Goal: Task Accomplishment & Management: Use online tool/utility

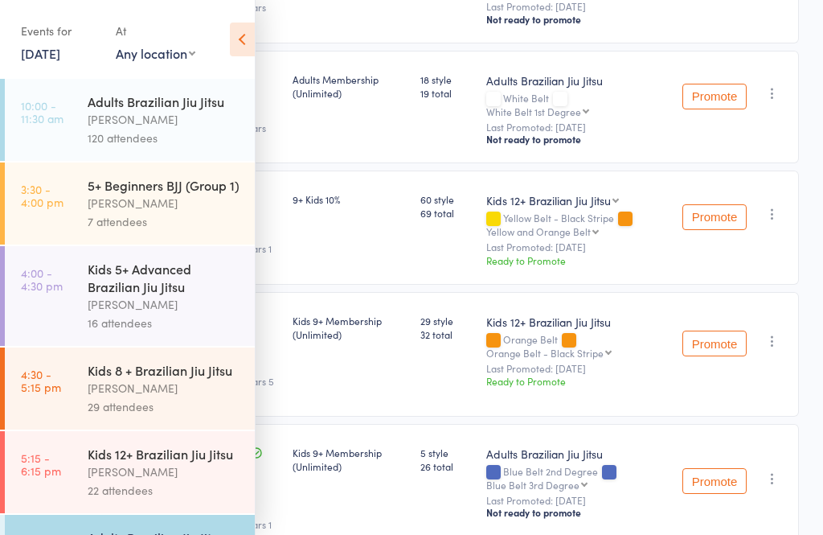
click at [124, 102] on div "Adults Brazilian Jiu Jitsu" at bounding box center [165, 101] width 154 height 18
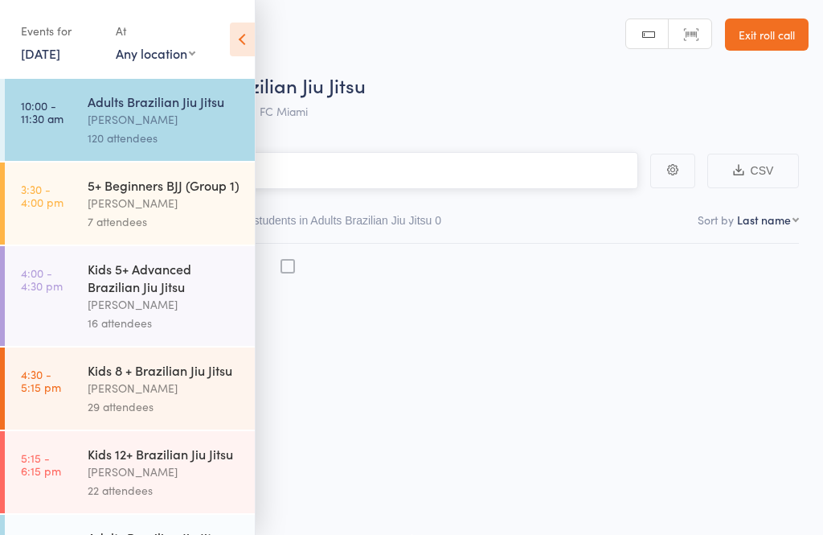
scroll to position [11, 0]
click at [61, 447] on link "5:15 - 6:15 pm Kids 12+ Brazilian [PERSON_NAME] 22 attendees" at bounding box center [130, 472] width 250 height 82
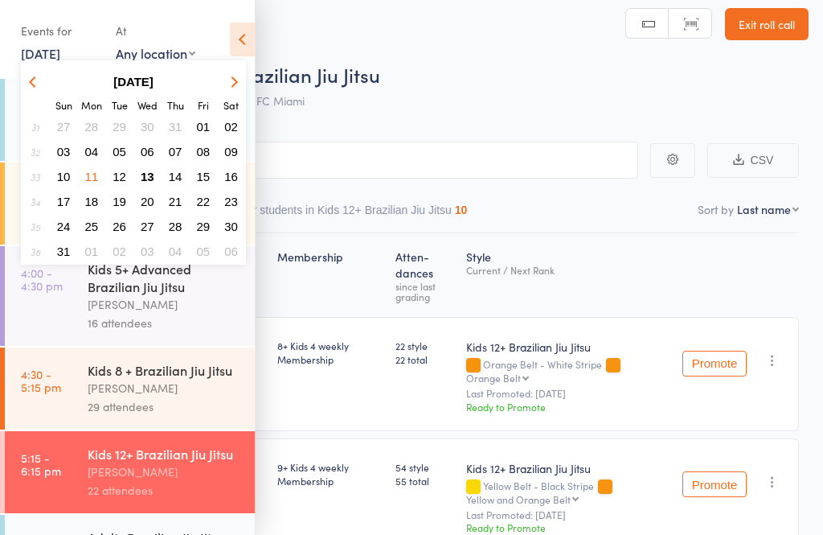
click at [145, 174] on span "13" at bounding box center [148, 177] width 14 height 14
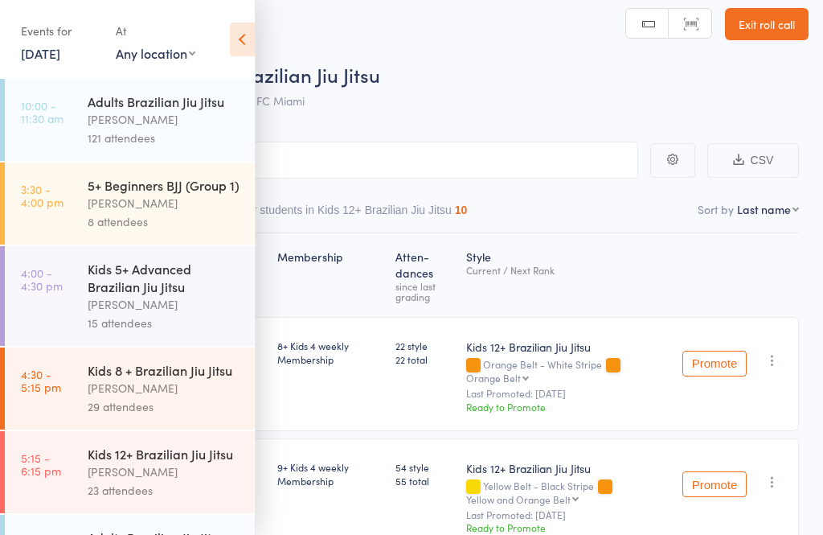
click at [150, 116] on div "[PERSON_NAME]" at bounding box center [165, 119] width 154 height 18
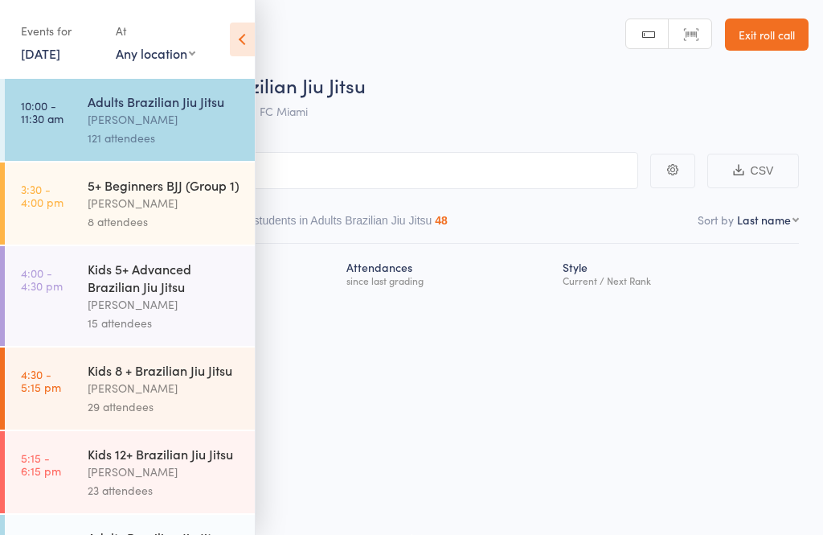
click at [248, 43] on icon at bounding box center [242, 40] width 25 height 34
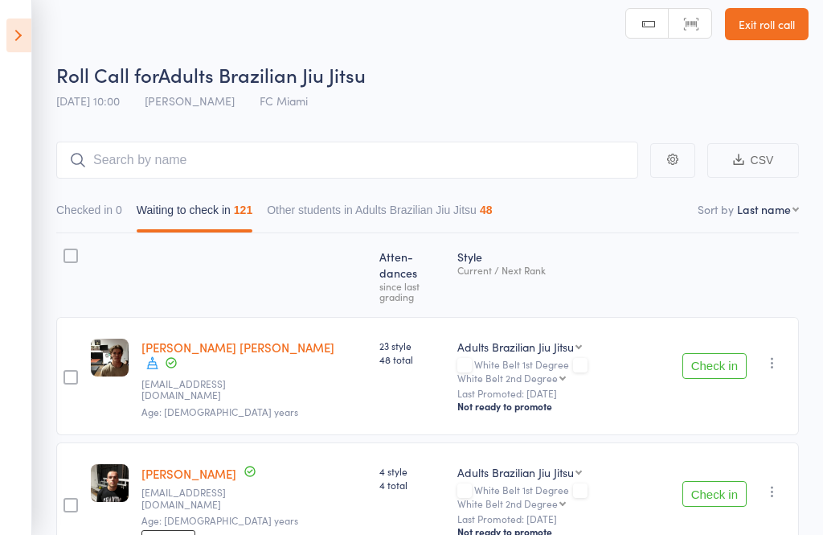
click at [215, 212] on button "Waiting to check in 121" at bounding box center [195, 213] width 116 height 37
click at [292, 167] on input "search" at bounding box center [347, 159] width 582 height 37
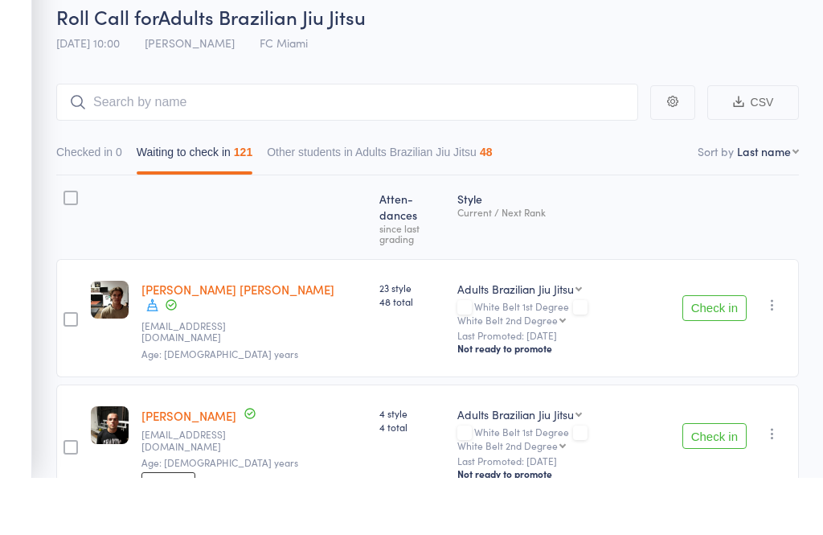
scroll to position [69, 0]
click at [347, 105] on input "search" at bounding box center [347, 102] width 582 height 37
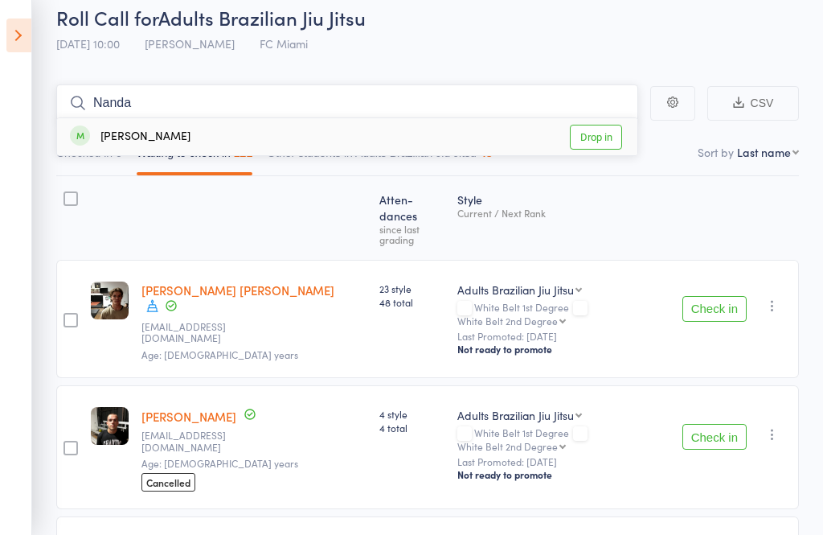
type input "Nanda"
click at [611, 139] on link "Drop in" at bounding box center [596, 137] width 52 height 25
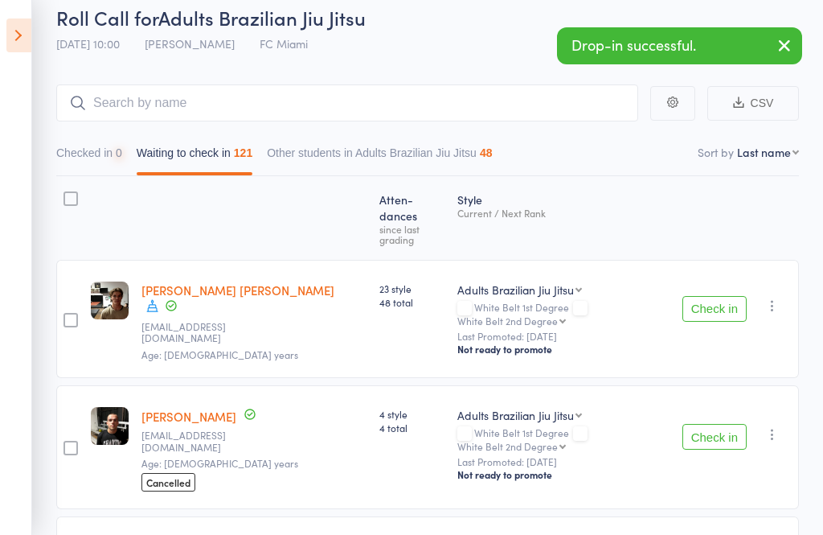
scroll to position [69, 0]
click at [498, 108] on input "search" at bounding box center [347, 102] width 582 height 37
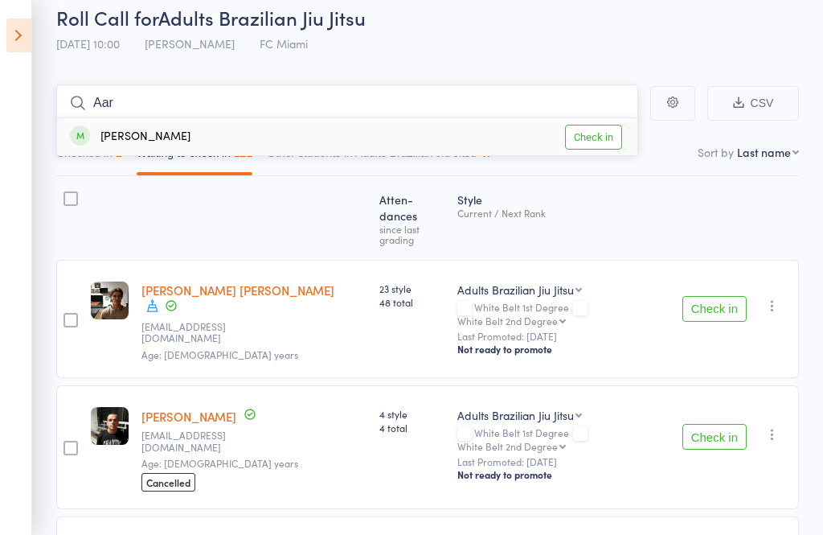
type input "Aar"
click at [598, 141] on link "Check in" at bounding box center [593, 137] width 57 height 25
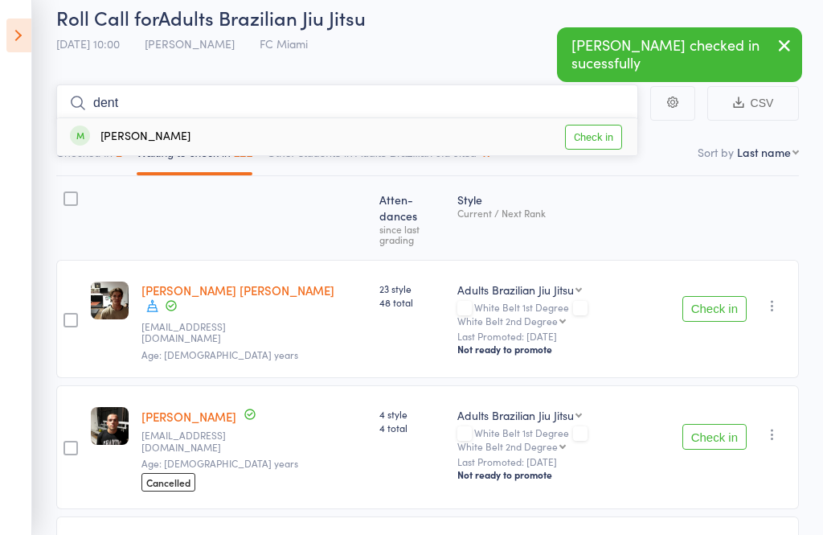
type input "dent"
click at [603, 141] on link "Check in" at bounding box center [593, 137] width 57 height 25
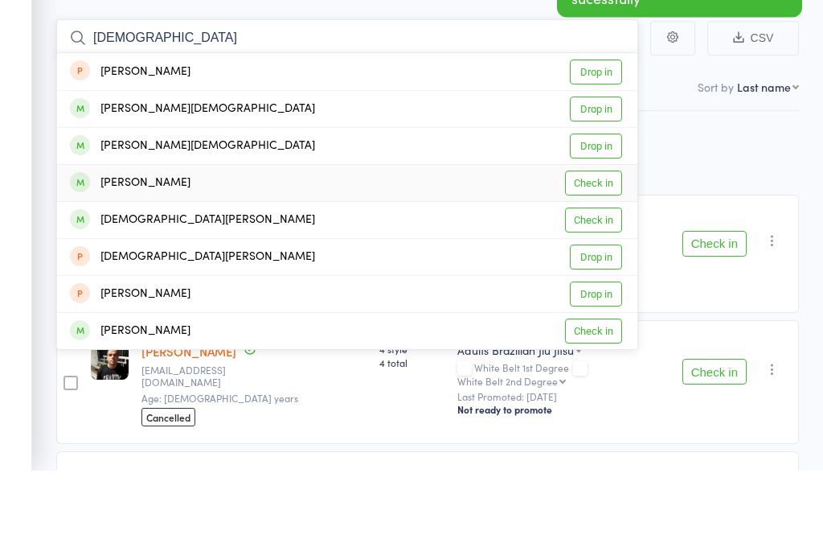
type input "[DEMOGRAPHIC_DATA]"
click at [597, 236] on link "Check in" at bounding box center [593, 248] width 57 height 25
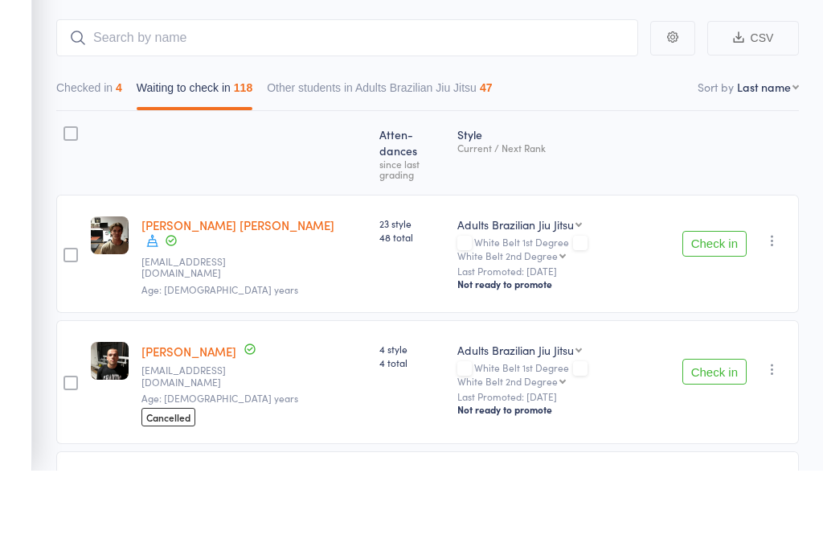
scroll to position [133, 0]
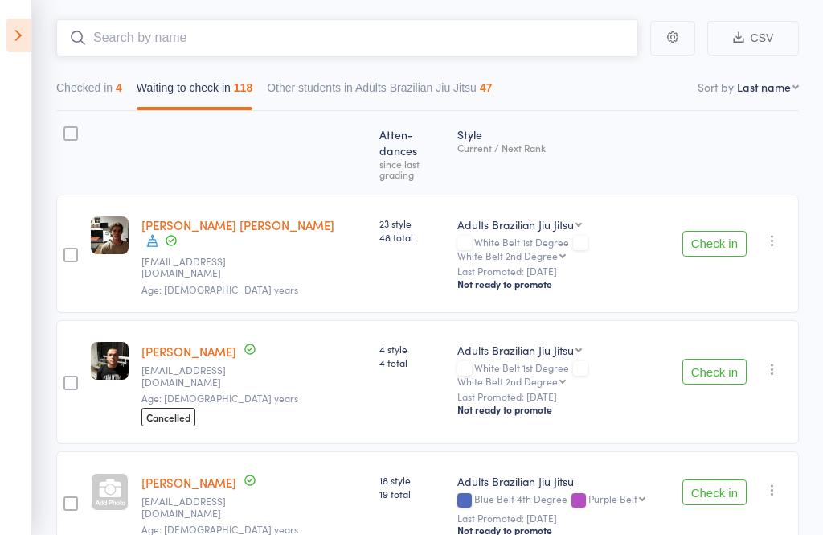
click at [408, 42] on input "search" at bounding box center [347, 37] width 582 height 37
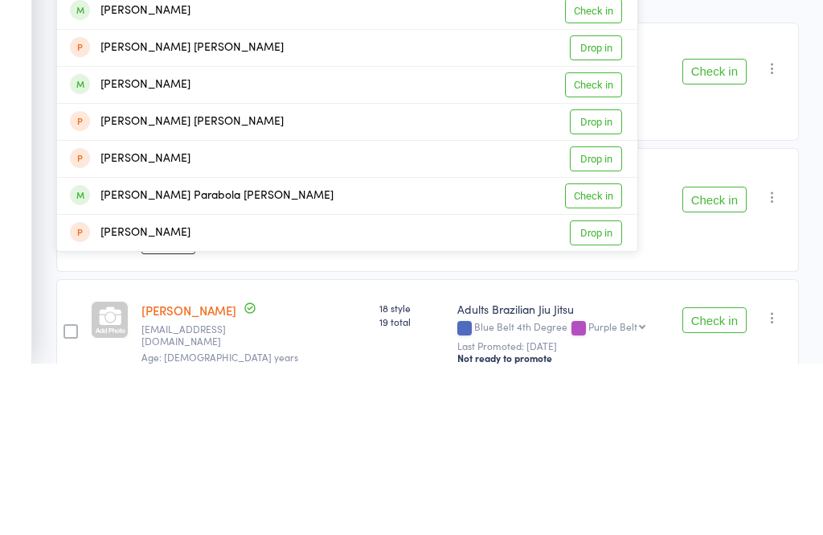
scroll to position [43, 0]
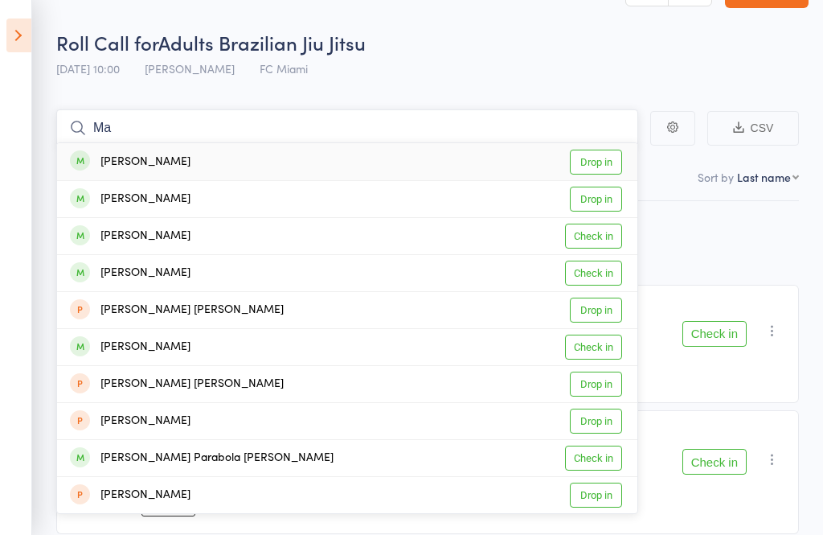
type input "M"
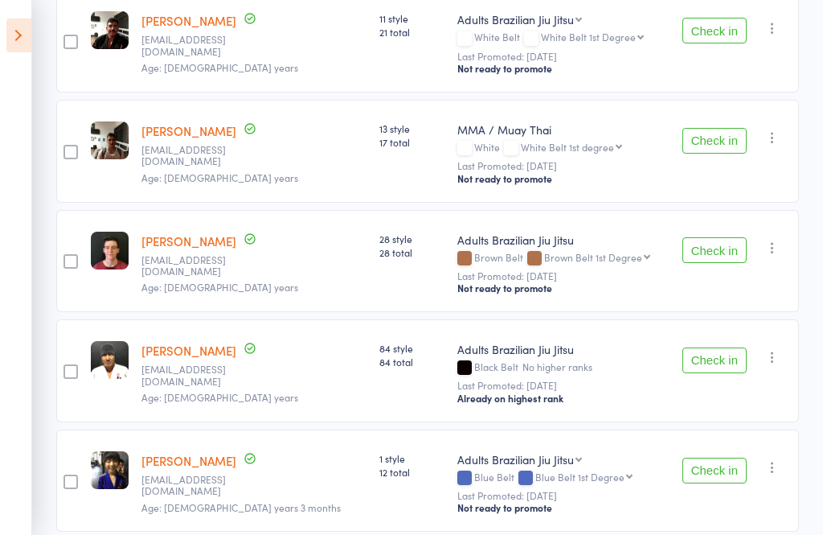
scroll to position [4523, 0]
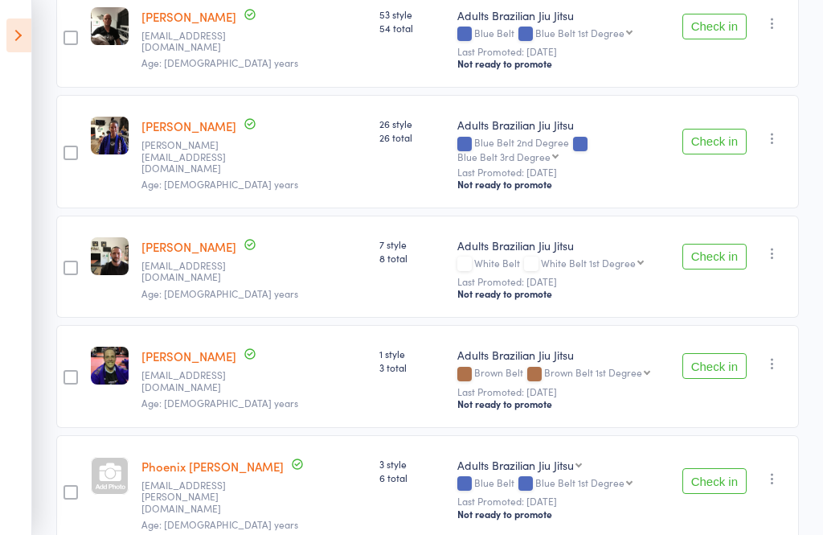
click at [719, 468] on button "Check in" at bounding box center [715, 481] width 64 height 26
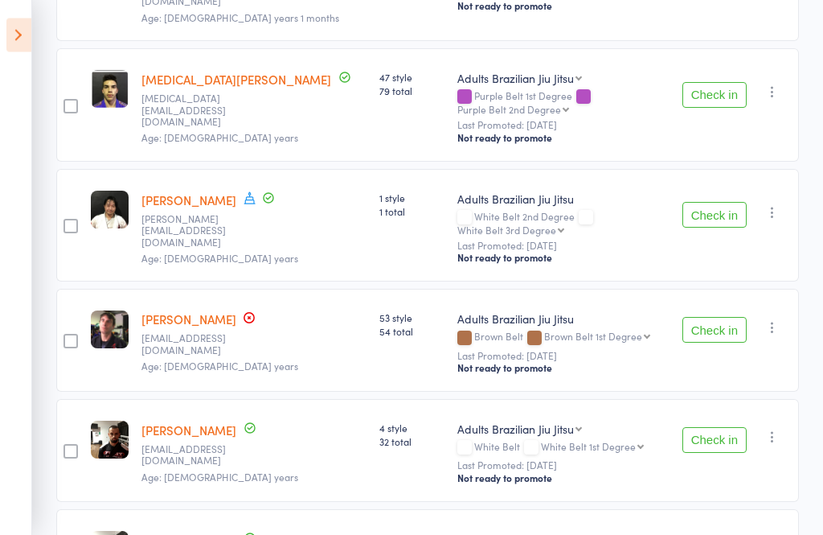
scroll to position [7311, 0]
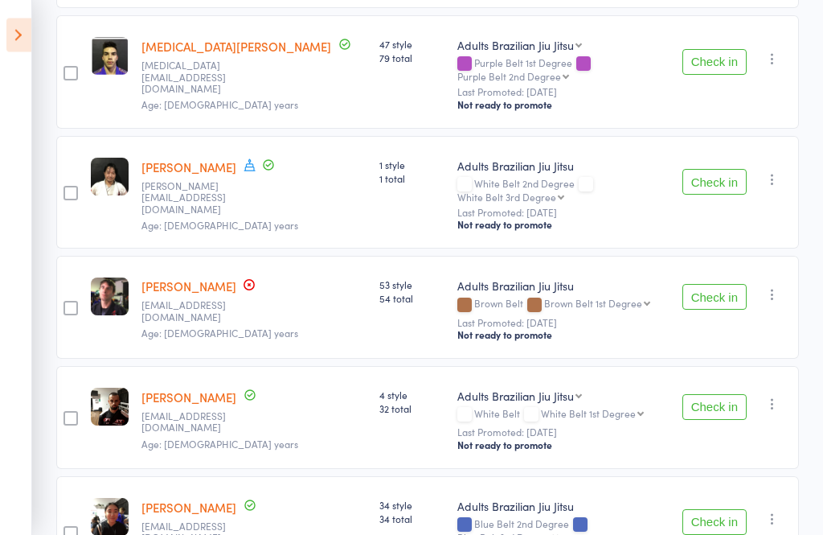
click at [728, 510] on button "Check in" at bounding box center [715, 523] width 64 height 26
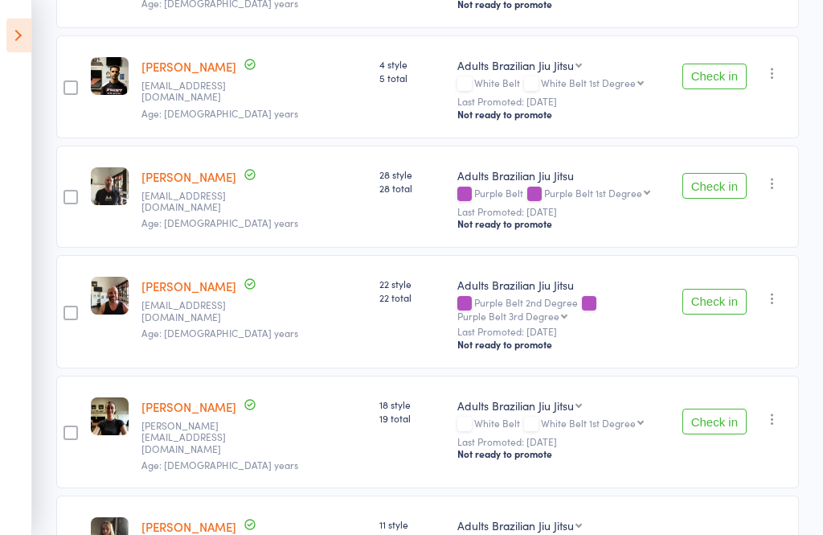
scroll to position [8438, 0]
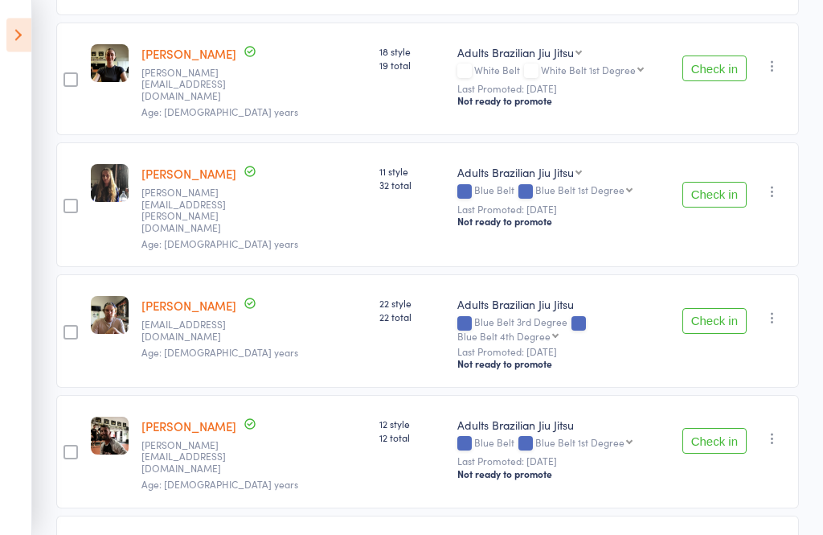
scroll to position [8732, 0]
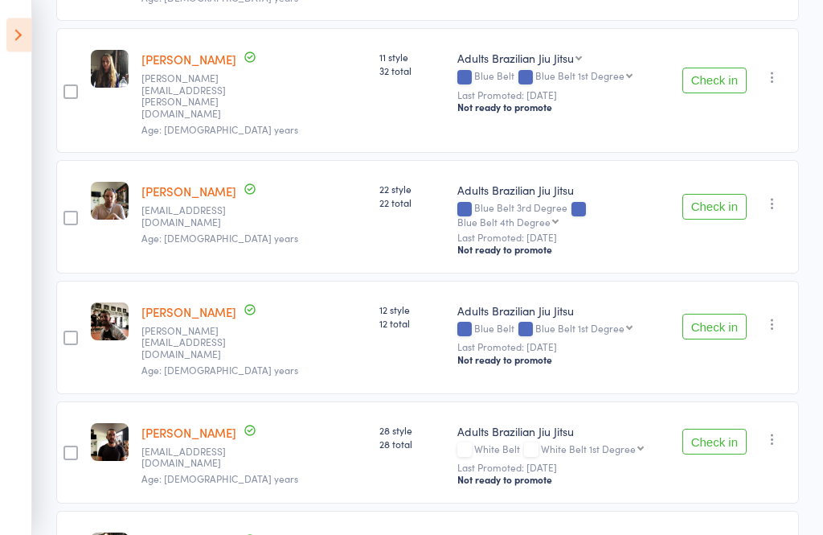
scroll to position [8844, 0]
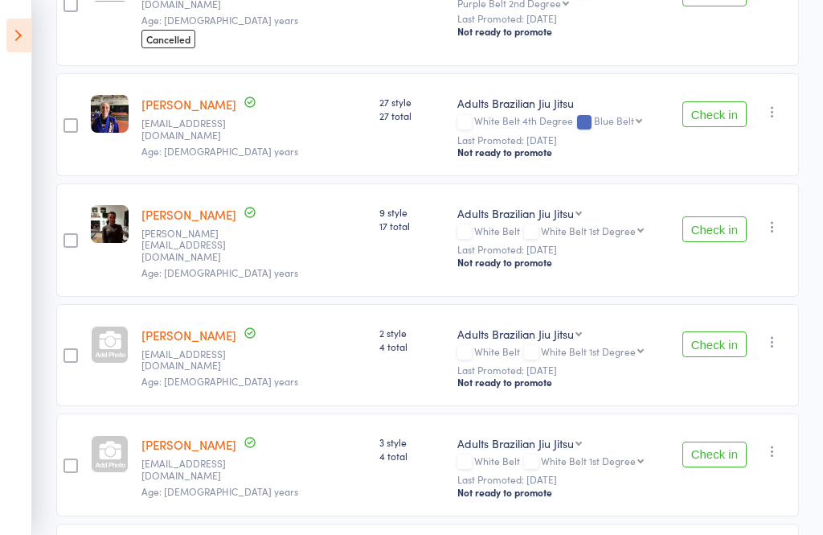
scroll to position [10509, 0]
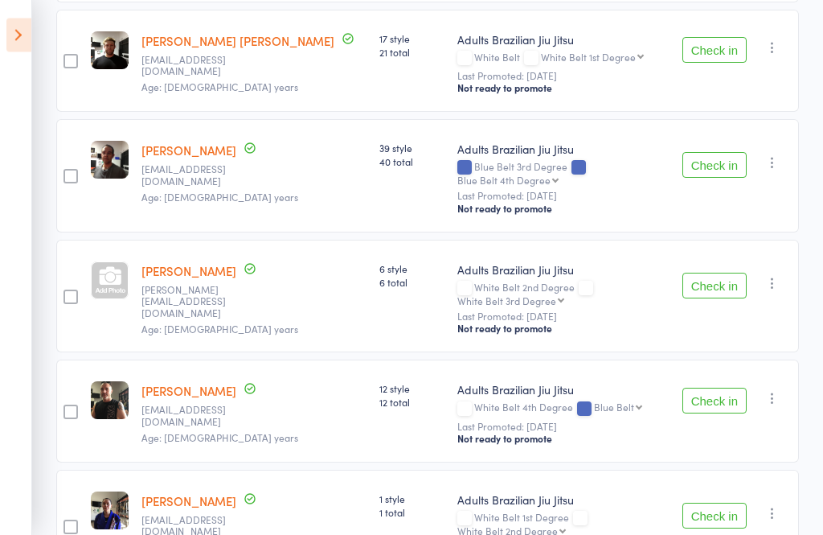
scroll to position [11751, 0]
